Goal: Information Seeking & Learning: Find contact information

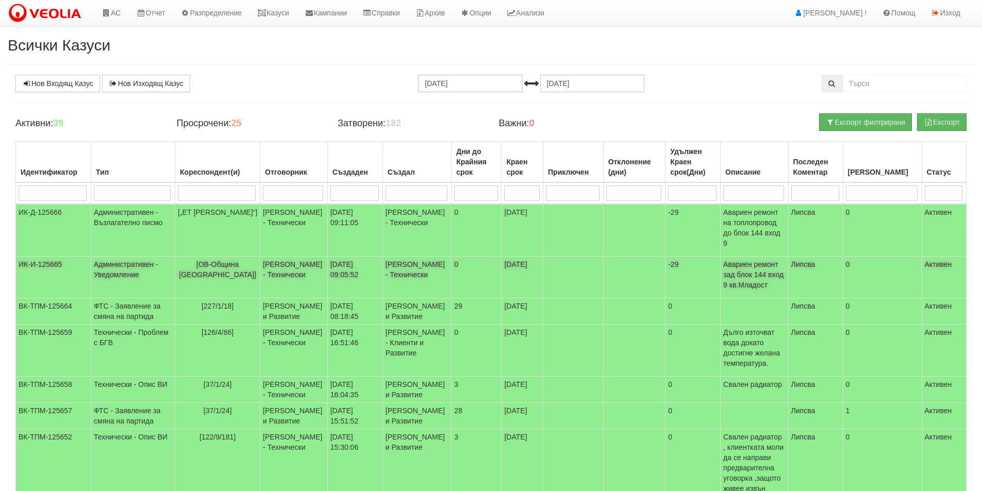
click at [355, 261] on td "[DATE] 09:05:52" at bounding box center [354, 278] width 55 height 42
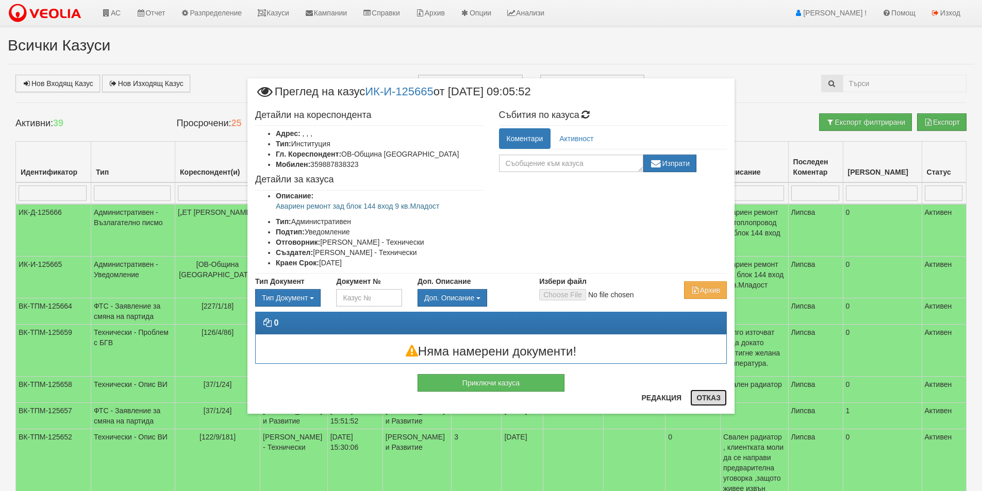
click at [716, 398] on button "Отказ" at bounding box center [708, 398] width 37 height 17
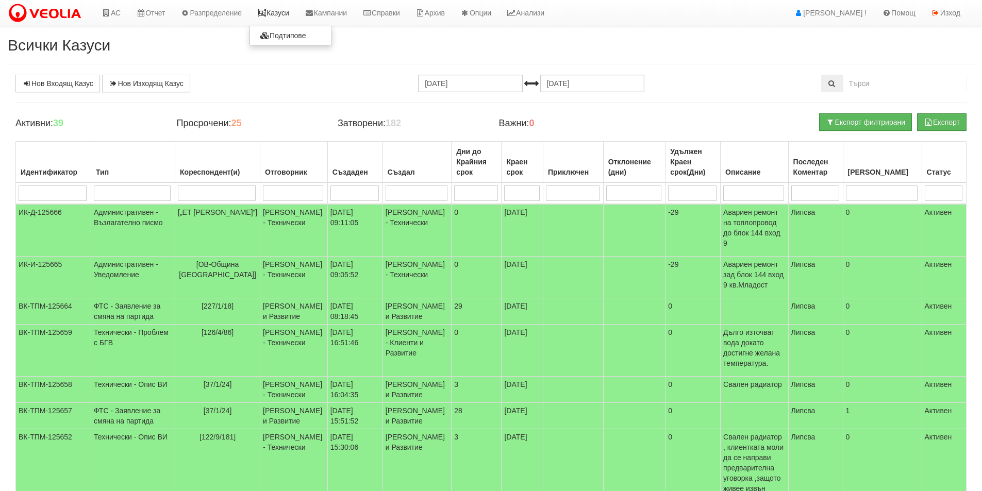
click at [290, 12] on link "Казуси" at bounding box center [273, 13] width 47 height 26
click at [278, 15] on link "Казуси" at bounding box center [273, 13] width 47 height 26
click at [293, 15] on link "Казуси" at bounding box center [273, 13] width 47 height 26
click at [306, 306] on td "[PERSON_NAME] и Развитие" at bounding box center [294, 312] width 68 height 26
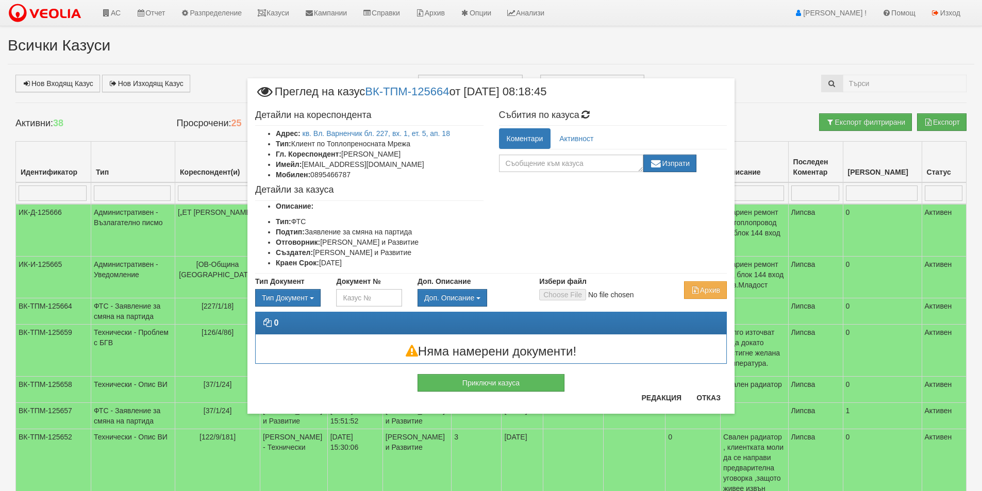
drag, startPoint x: 407, startPoint y: 155, endPoint x: 342, endPoint y: 155, distance: 64.5
click at [342, 155] on li "Гл. Кореспондент: [PERSON_NAME]" at bounding box center [380, 154] width 208 height 10
copy li "[PERSON_NAME]"
drag, startPoint x: 378, startPoint y: 182, endPoint x: 324, endPoint y: 178, distance: 53.7
click at [320, 178] on div "Детайли на кореспондента Адрес: кв. Вл. Варненчик бл. 227, вх. 1, ет. 5, ап. 18…" at bounding box center [370, 189] width 244 height 169
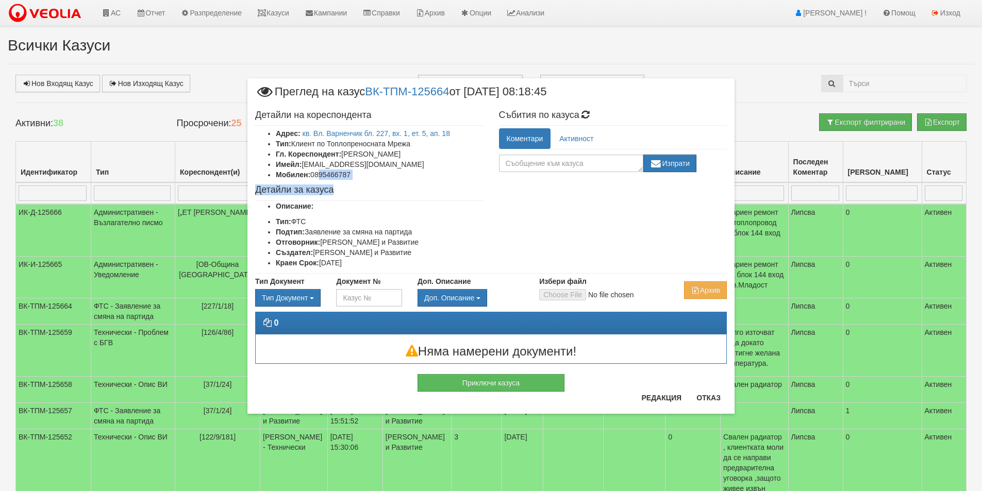
click at [327, 178] on li "Мобилен: 0895466787" at bounding box center [380, 175] width 208 height 10
drag, startPoint x: 347, startPoint y: 176, endPoint x: 312, endPoint y: 177, distance: 34.6
click at [312, 177] on li "Мобилен: 0895466787" at bounding box center [380, 175] width 208 height 10
copy li "0895466787"
drag, startPoint x: 385, startPoint y: 167, endPoint x: 303, endPoint y: 169, distance: 82.5
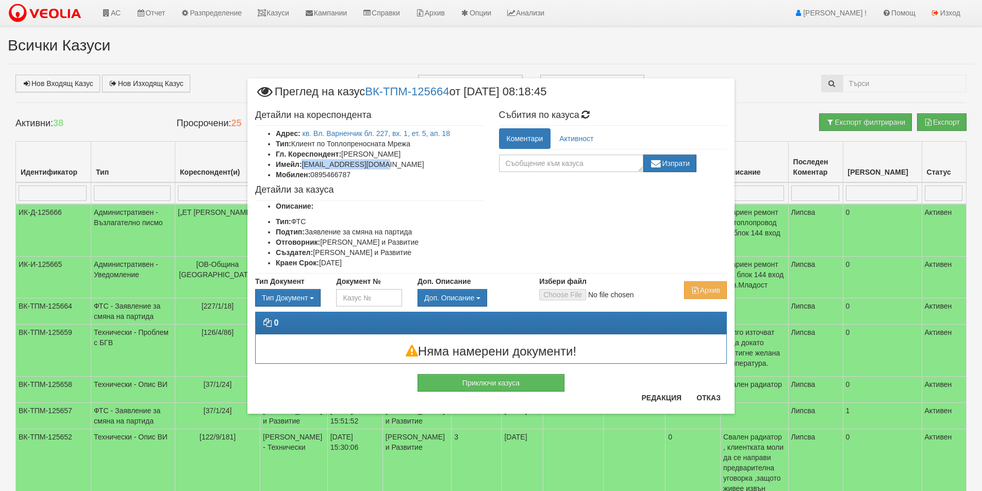
click at [303, 169] on li "Имейл: vpaskov123@gmail.com" at bounding box center [380, 164] width 208 height 10
copy li "vpaskov123@gmail.com"
click at [708, 397] on button "Отказ" at bounding box center [708, 398] width 37 height 17
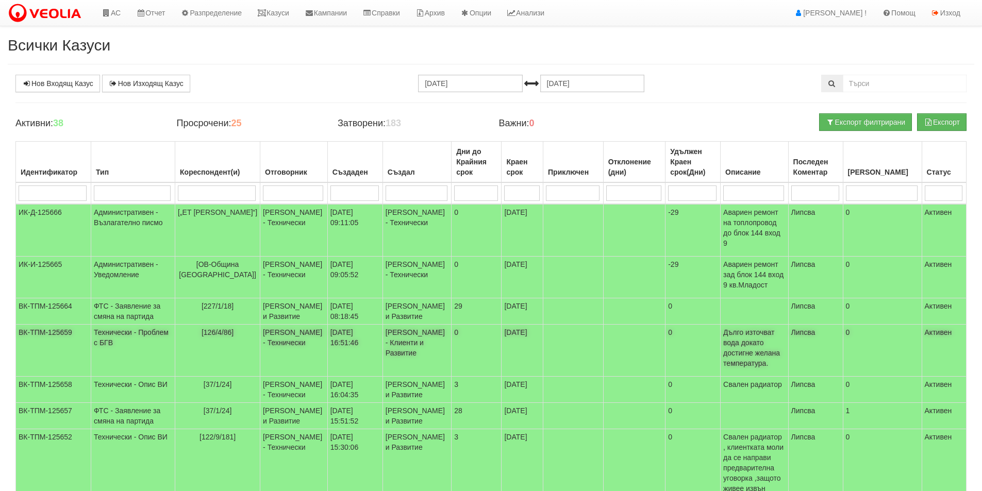
click at [218, 353] on td "[126/4/86]" at bounding box center [217, 351] width 85 height 52
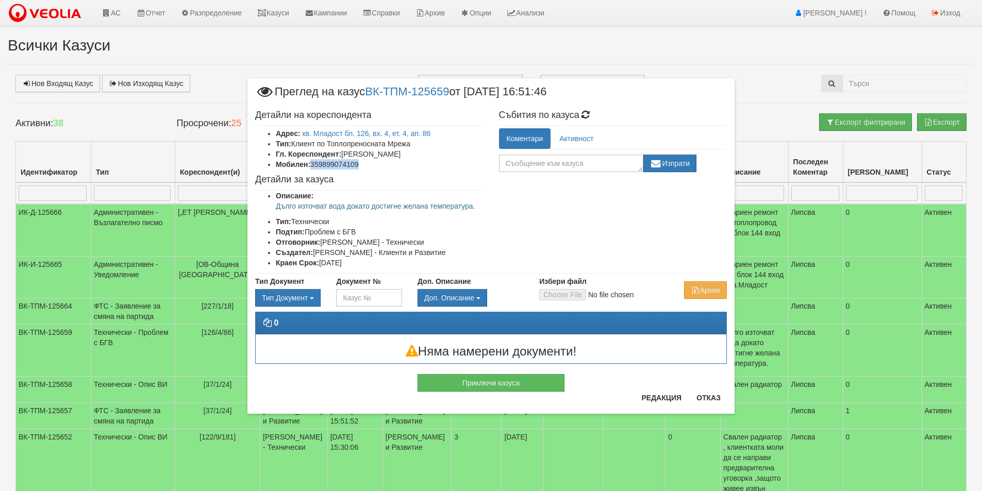
drag, startPoint x: 371, startPoint y: 166, endPoint x: 319, endPoint y: 166, distance: 52.6
click at [313, 164] on li "Мобилен: 359899074109" at bounding box center [380, 164] width 208 height 10
copy li "359899074109"
drag, startPoint x: 471, startPoint y: 203, endPoint x: 271, endPoint y: 208, distance: 200.1
click at [273, 209] on div "Детайли на кореспондента Адрес: кв. Младост бл. 126, вх. 4, ет. 4, ап. 86 Тип: …" at bounding box center [491, 189] width 487 height 169
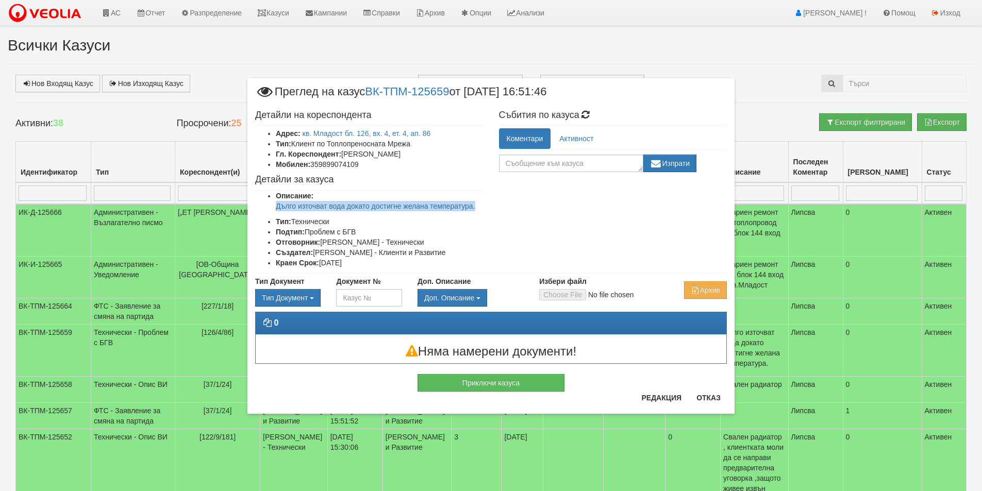
copy p "Дълго източват вода докато достигне желана температура."
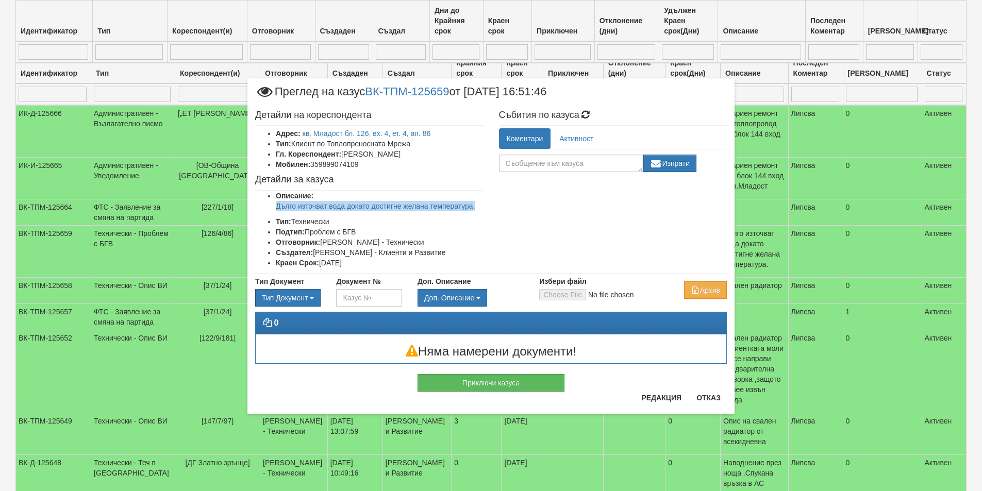
scroll to position [155, 0]
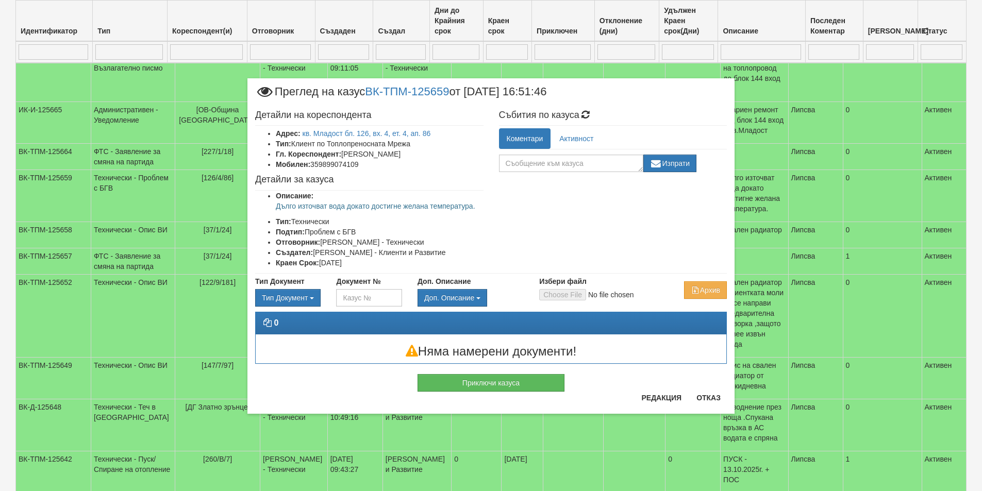
click at [711, 391] on div "Приключи казуса" at bounding box center [491, 378] width 487 height 28
click at [712, 399] on button "Отказ" at bounding box center [708, 398] width 37 height 17
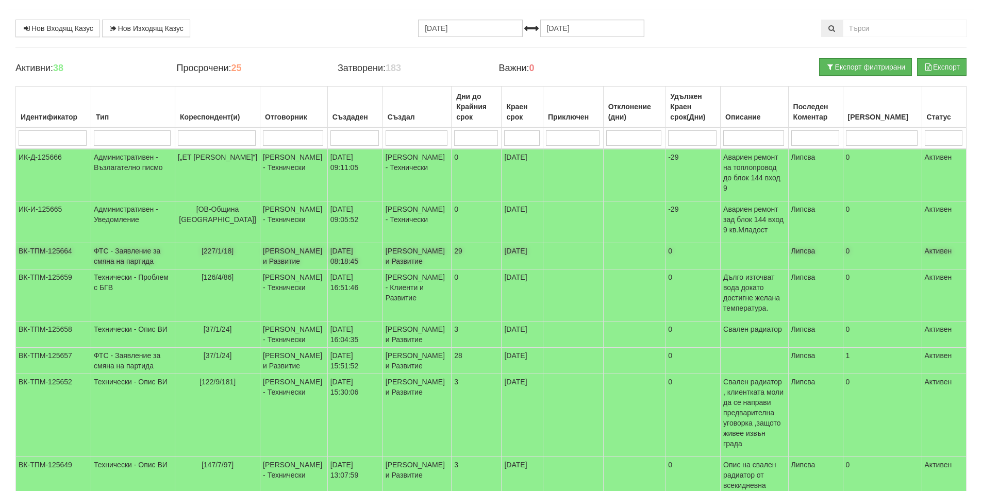
scroll to position [0, 0]
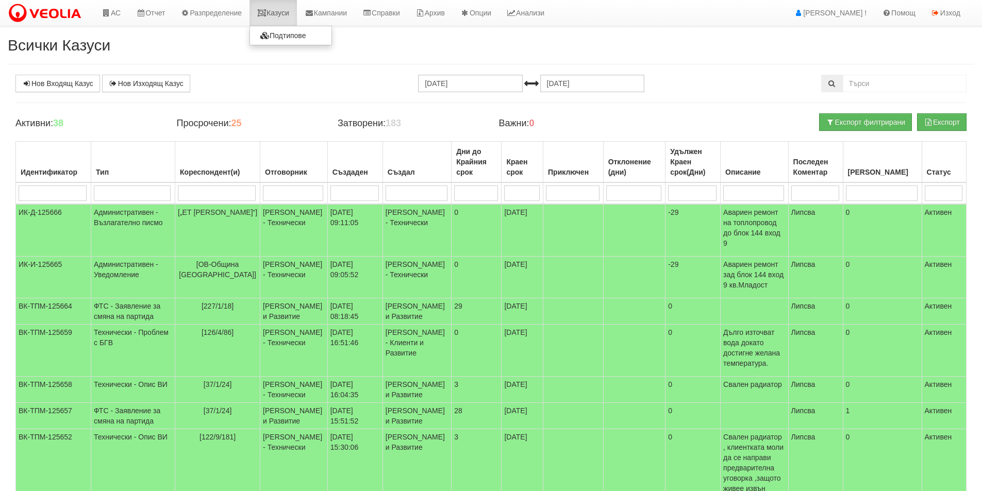
click at [280, 14] on link "Казуси" at bounding box center [273, 13] width 47 height 26
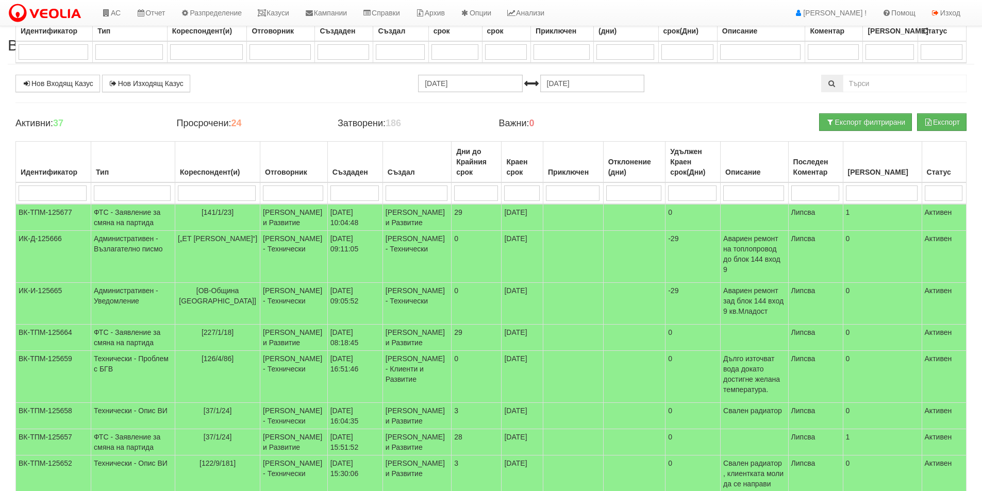
scroll to position [258, 0]
